Goal: Submit feedback/report problem

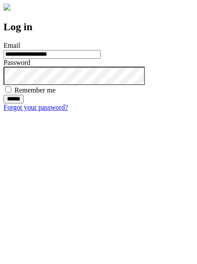
click at [24, 103] on input "******" at bounding box center [14, 99] width 20 height 9
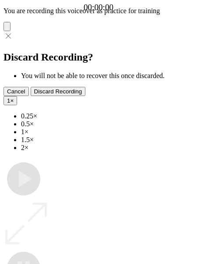
type input "**********"
